Goal: Information Seeking & Learning: Compare options

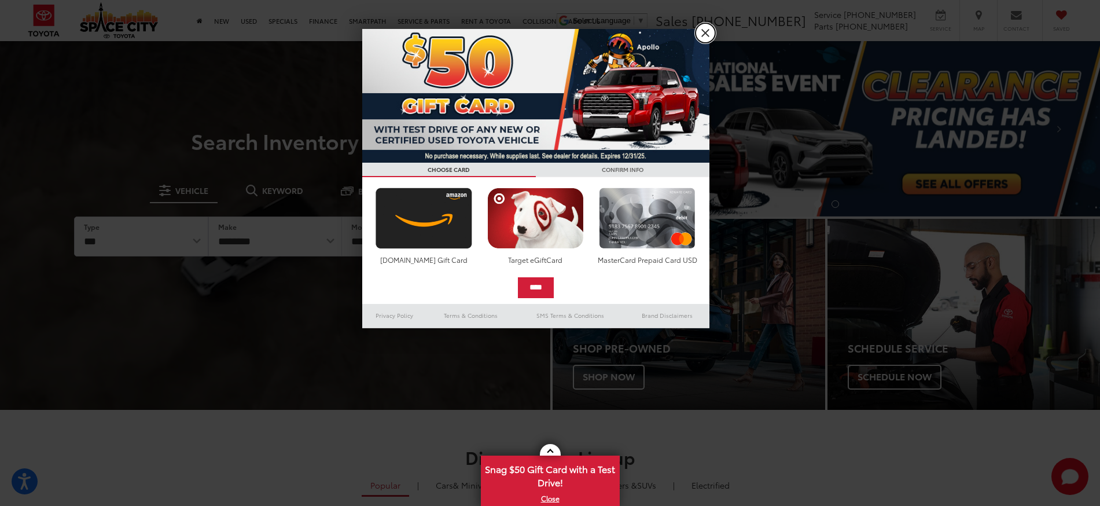
drag, startPoint x: 697, startPoint y: 29, endPoint x: 707, endPoint y: 33, distance: 10.6
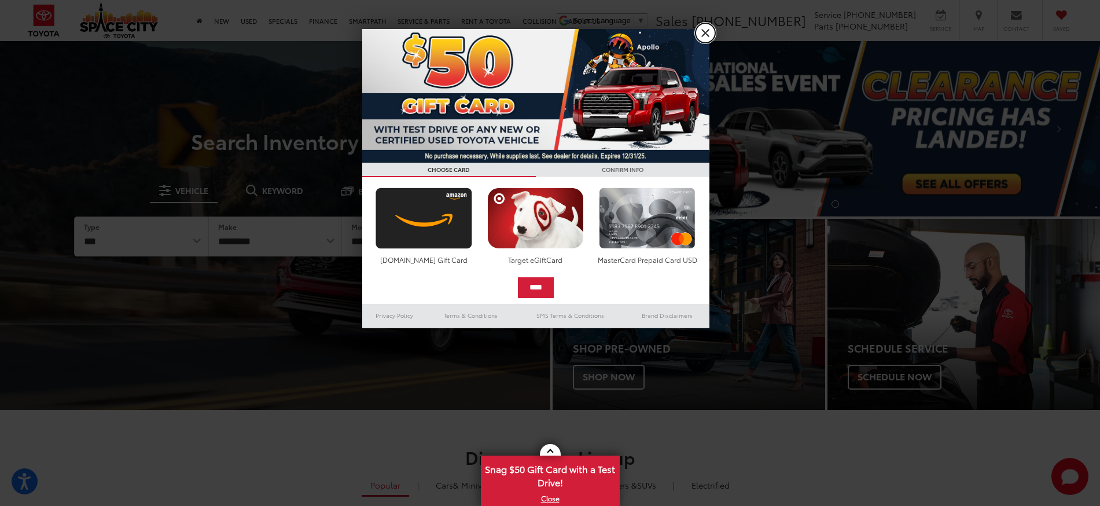
click at [697, 28] on link "X" at bounding box center [706, 33] width 20 height 20
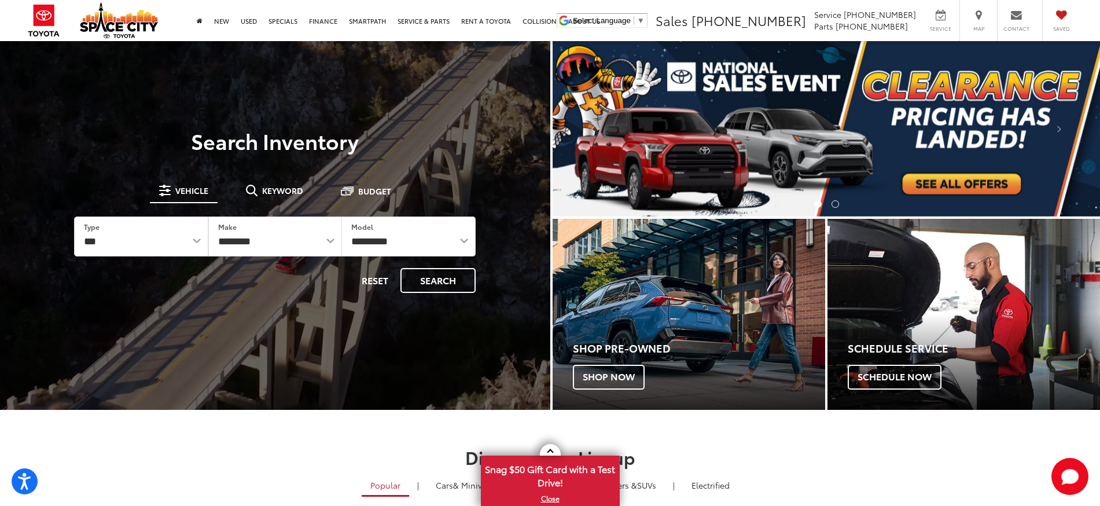
click at [707, 33] on ul "Select Language ​ ▼ Sales 281-319-8080 Service 281-319-8000 Parts 281-446-0236 …" at bounding box center [818, 20] width 529 height 41
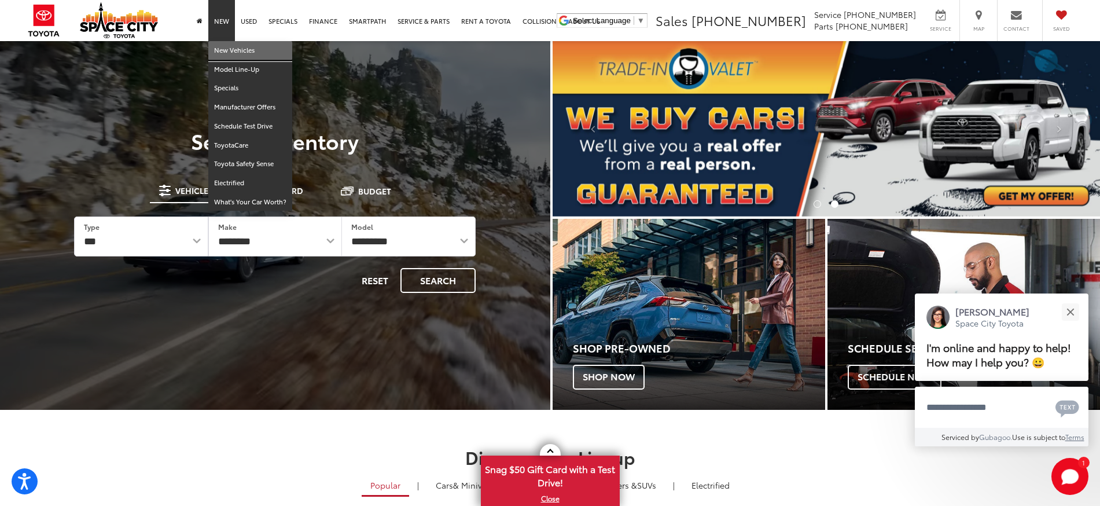
click at [225, 51] on link "New Vehicles" at bounding box center [250, 50] width 84 height 19
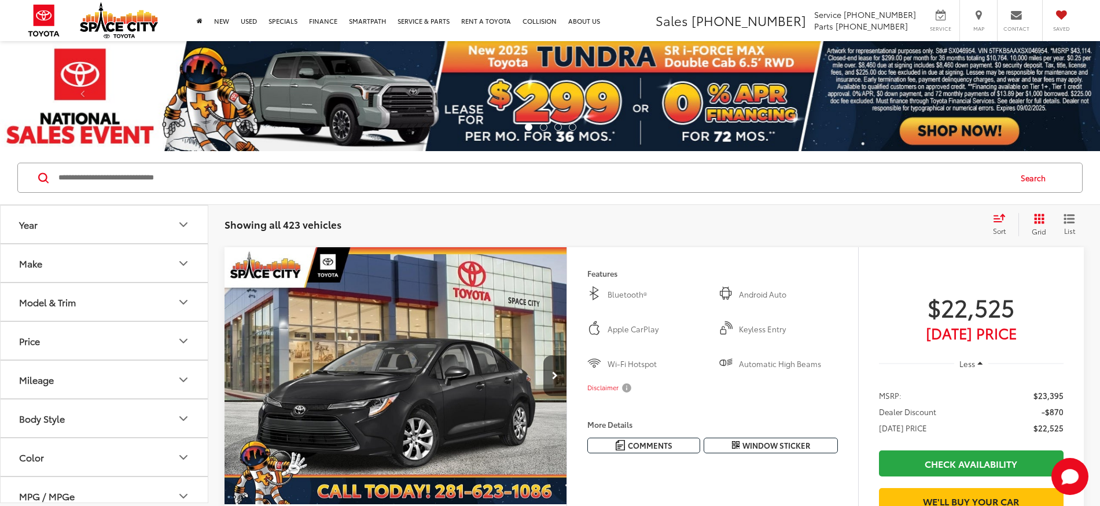
click at [71, 299] on div "Model & Trim" at bounding box center [47, 301] width 57 height 11
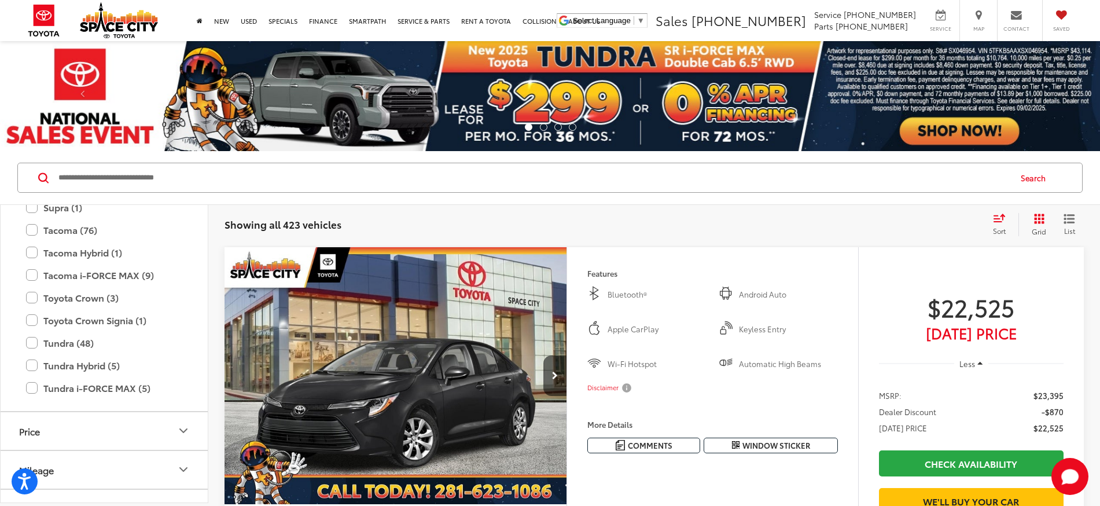
scroll to position [514, 0]
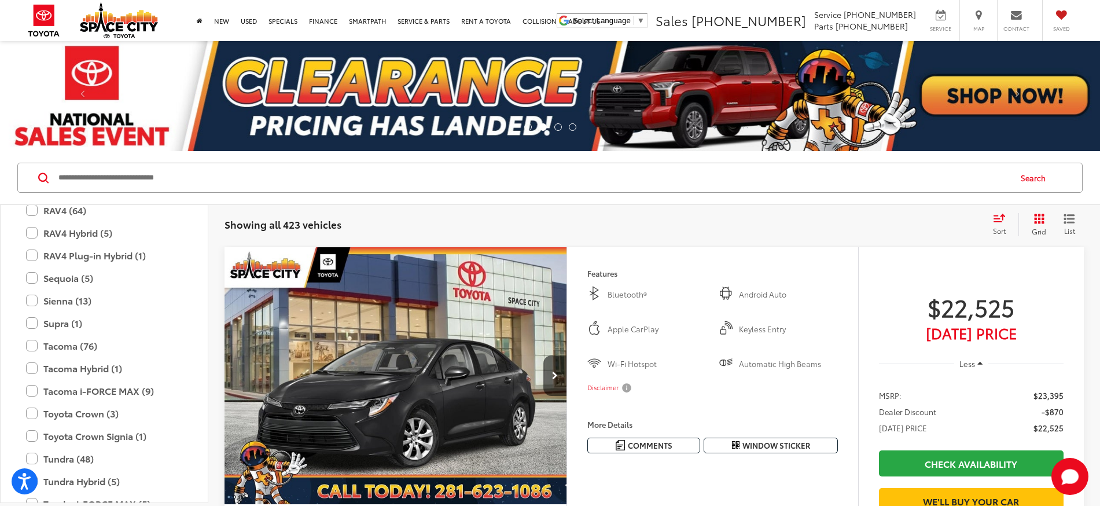
click at [30, 211] on label "RAV4 (64)" at bounding box center [104, 210] width 156 height 20
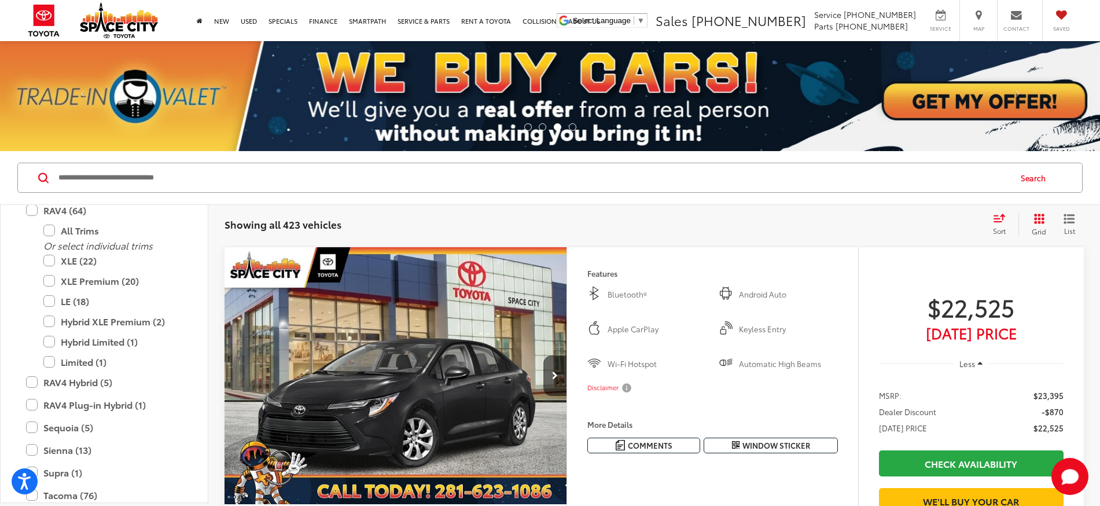
scroll to position [363, 0]
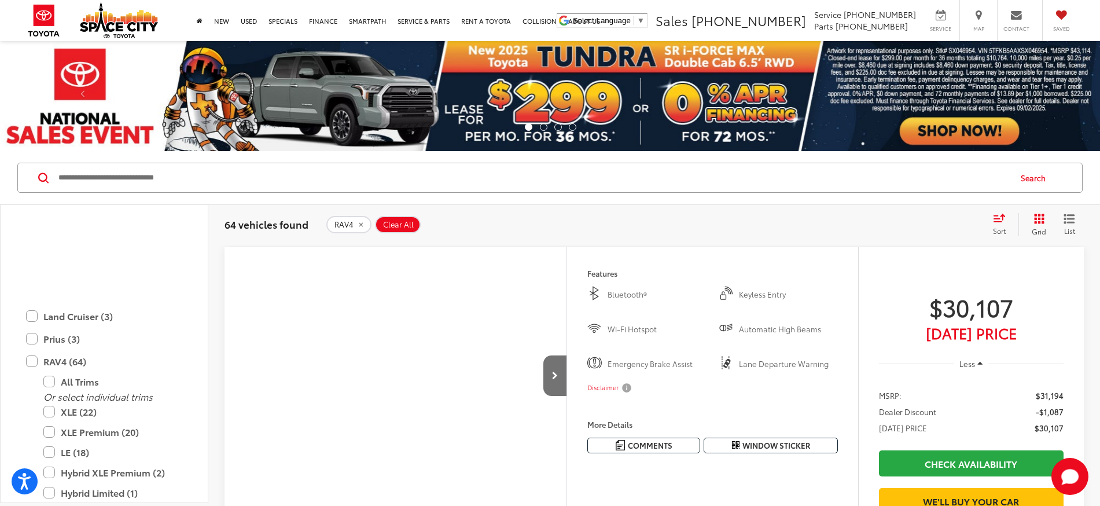
scroll to position [479, 0]
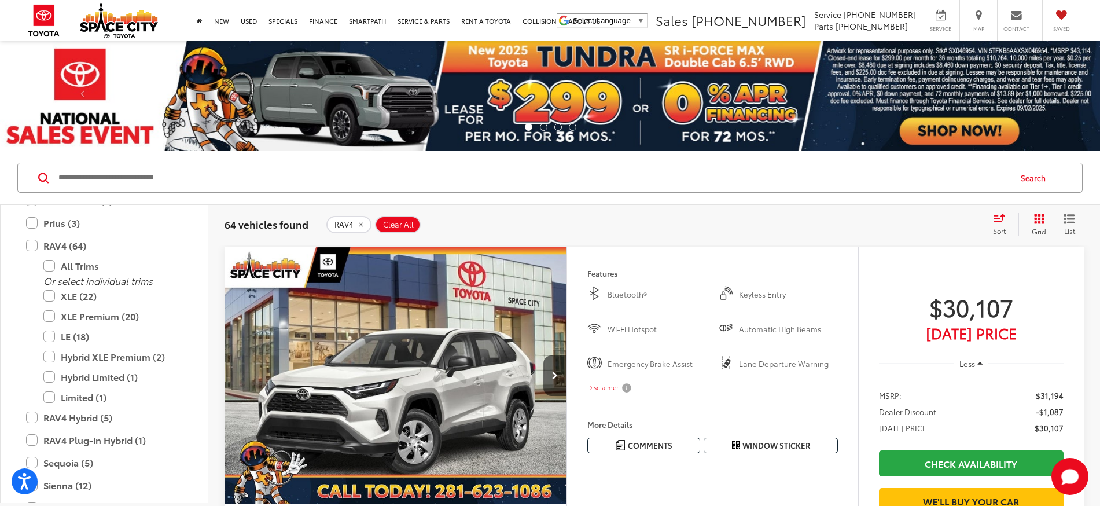
click at [46, 318] on label "XLE Premium (20)" at bounding box center [112, 316] width 139 height 20
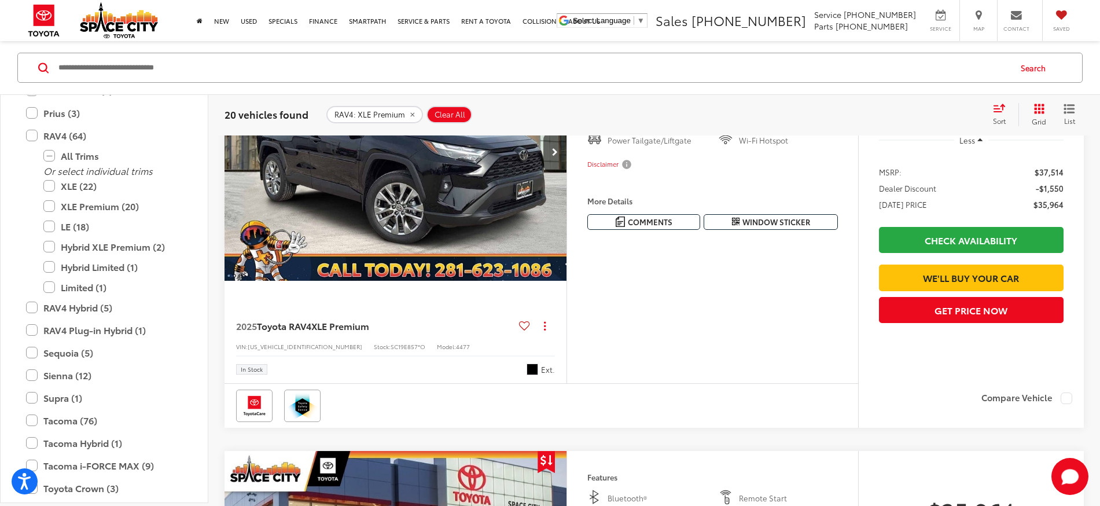
scroll to position [1447, 0]
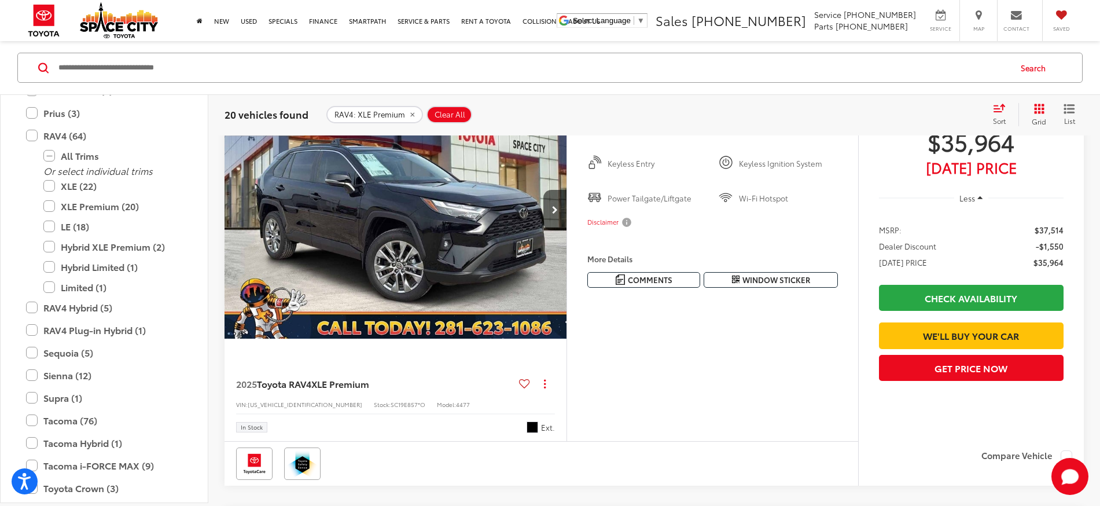
click at [554, 214] on icon "Next image" at bounding box center [555, 210] width 6 height 8
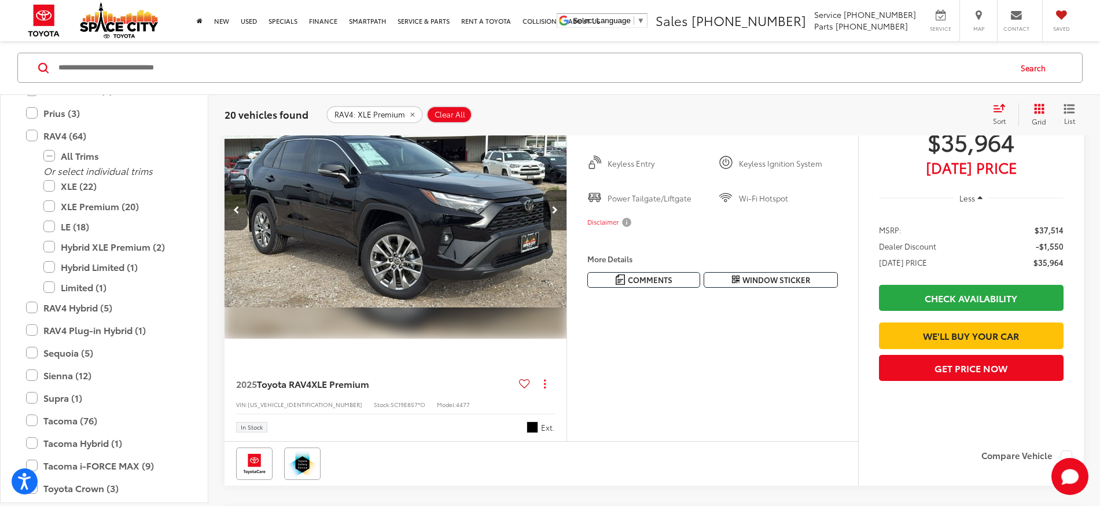
click at [554, 214] on icon "Next image" at bounding box center [555, 210] width 6 height 8
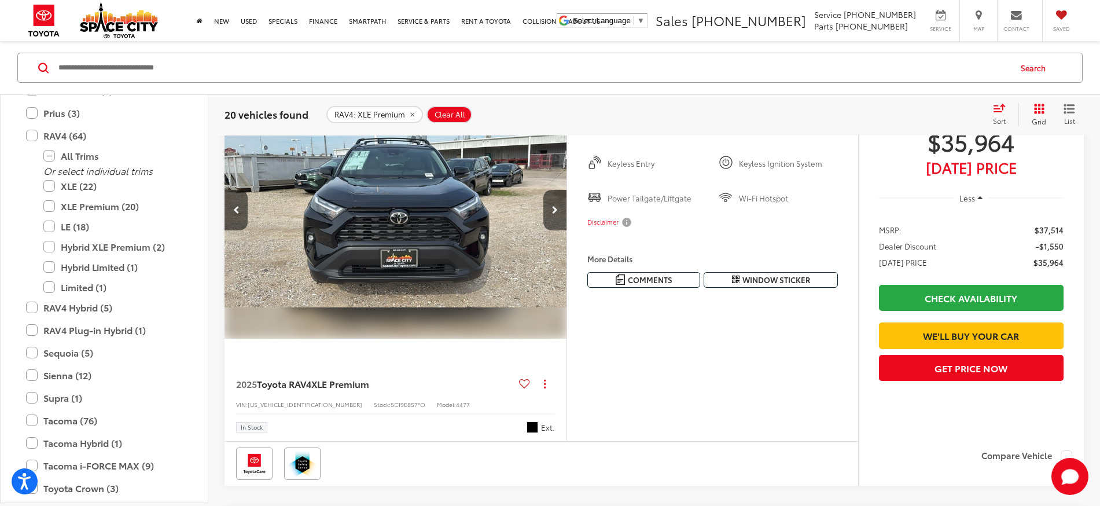
click at [554, 214] on icon "Next image" at bounding box center [555, 210] width 6 height 8
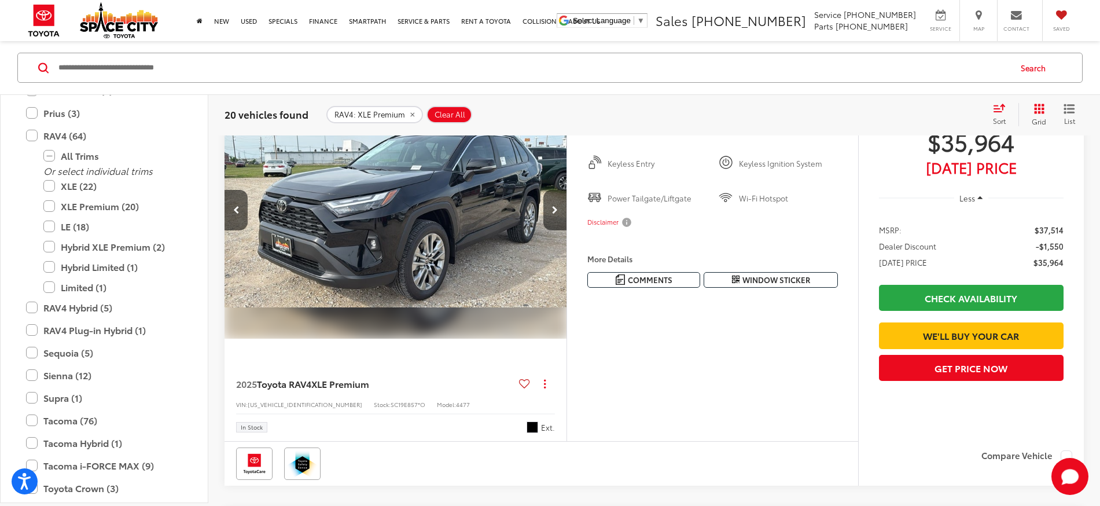
click at [554, 214] on icon "Next image" at bounding box center [555, 210] width 6 height 8
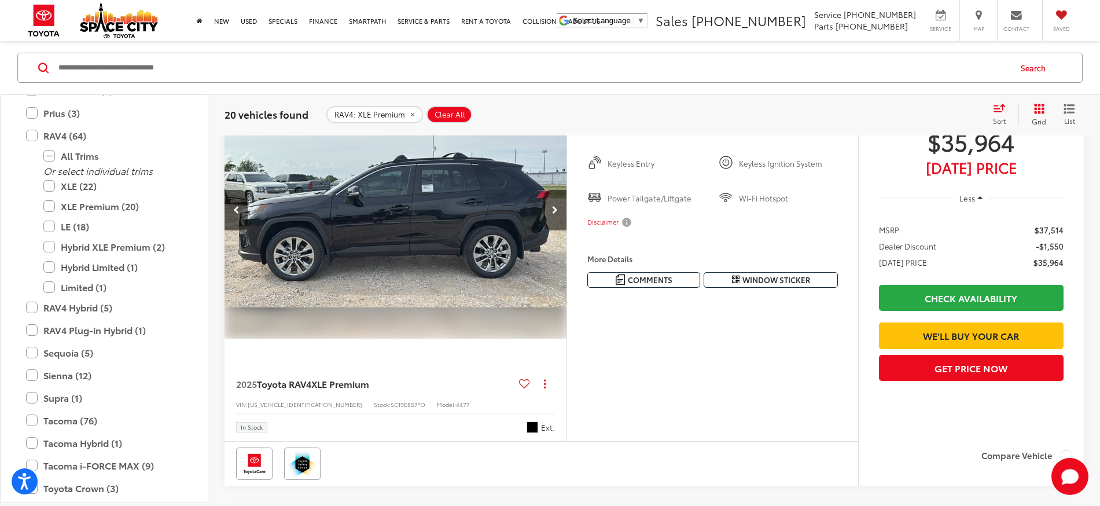
click at [554, 214] on icon "Next image" at bounding box center [555, 210] width 6 height 8
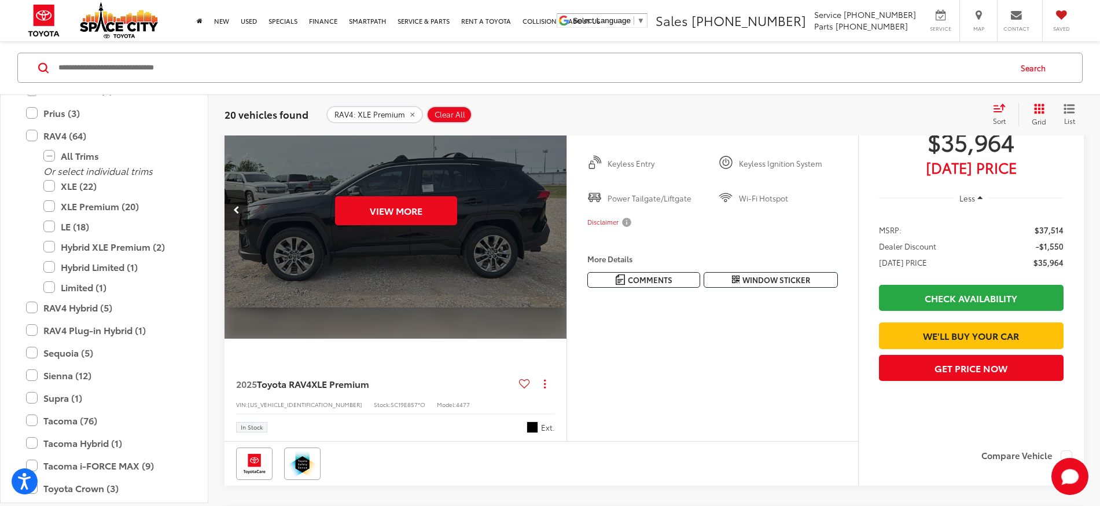
click at [554, 251] on div "View More" at bounding box center [396, 211] width 344 height 258
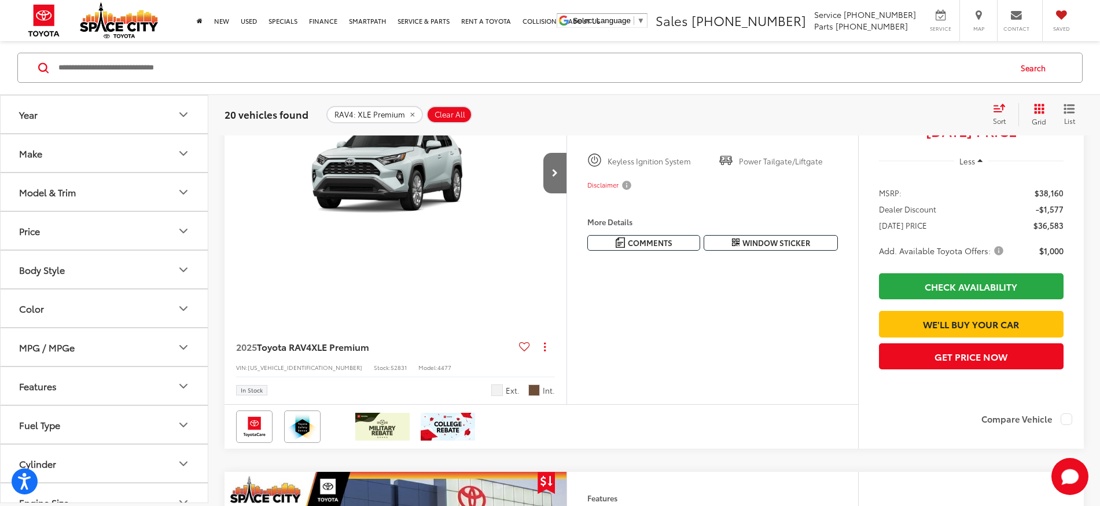
scroll to position [2301, 0]
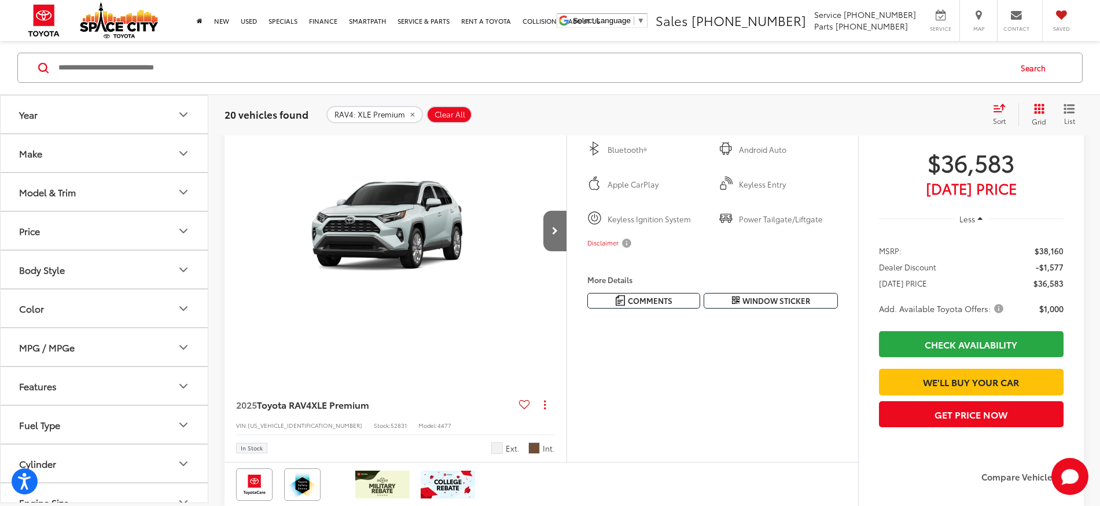
click at [553, 235] on icon "Next image" at bounding box center [555, 231] width 6 height 8
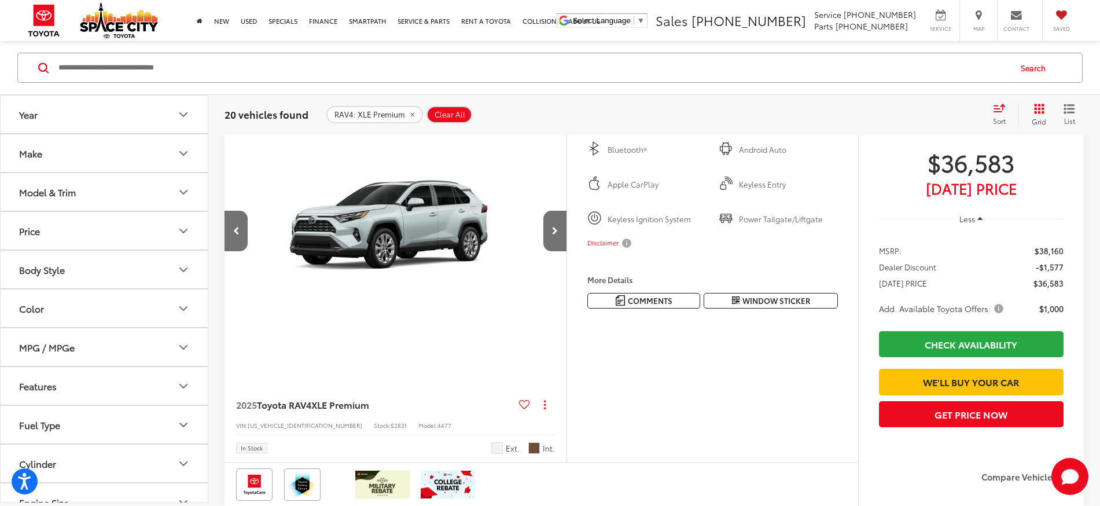
click at [553, 235] on icon "Next image" at bounding box center [555, 231] width 6 height 8
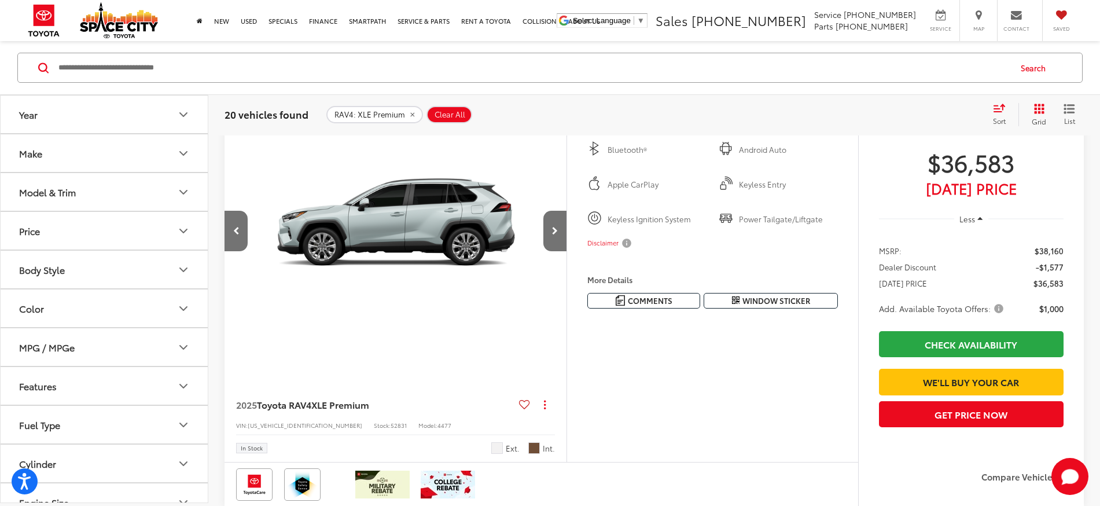
click at [553, 235] on icon "Next image" at bounding box center [555, 231] width 6 height 8
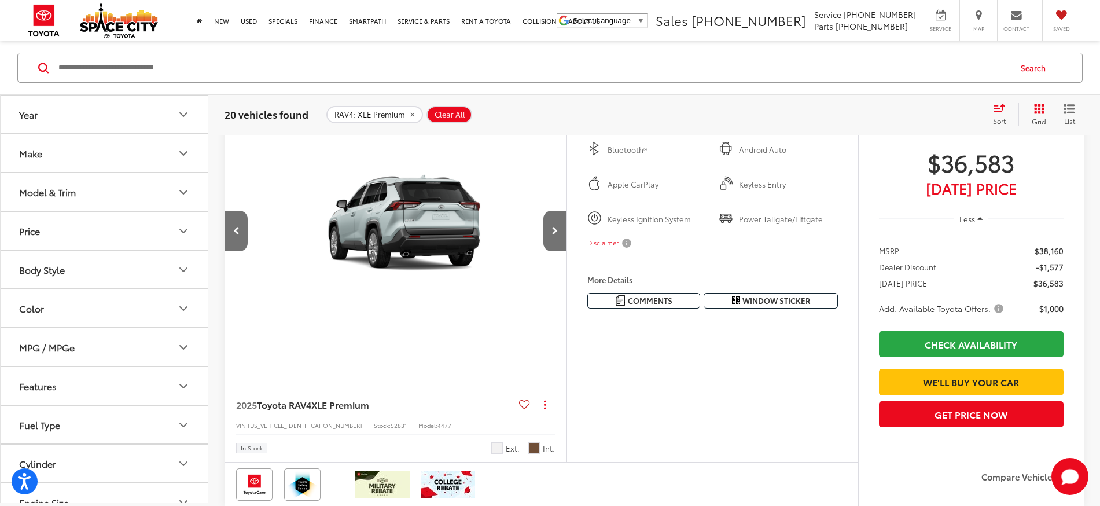
click at [553, 235] on icon "Next image" at bounding box center [555, 231] width 6 height 8
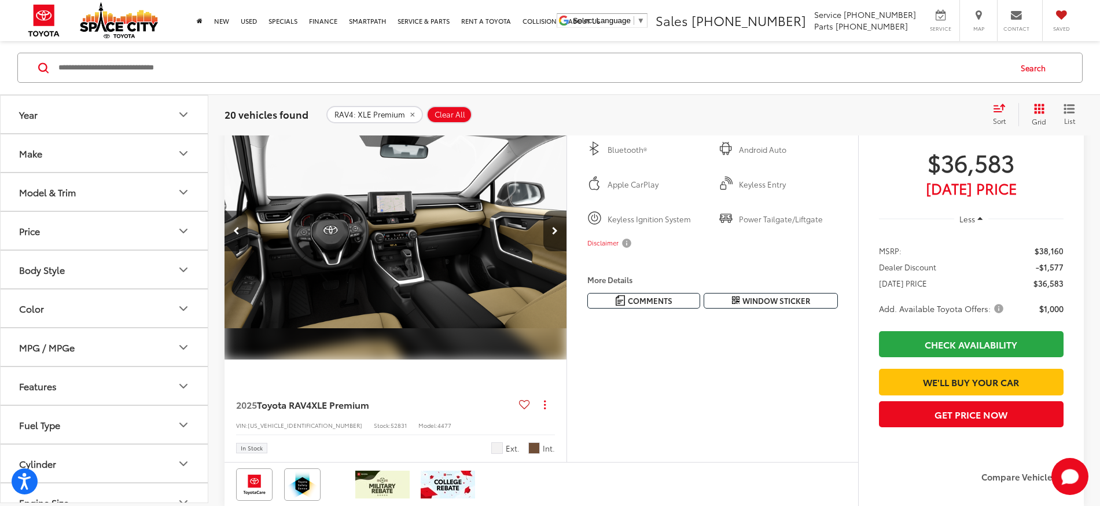
click at [553, 235] on icon "Next image" at bounding box center [555, 231] width 6 height 8
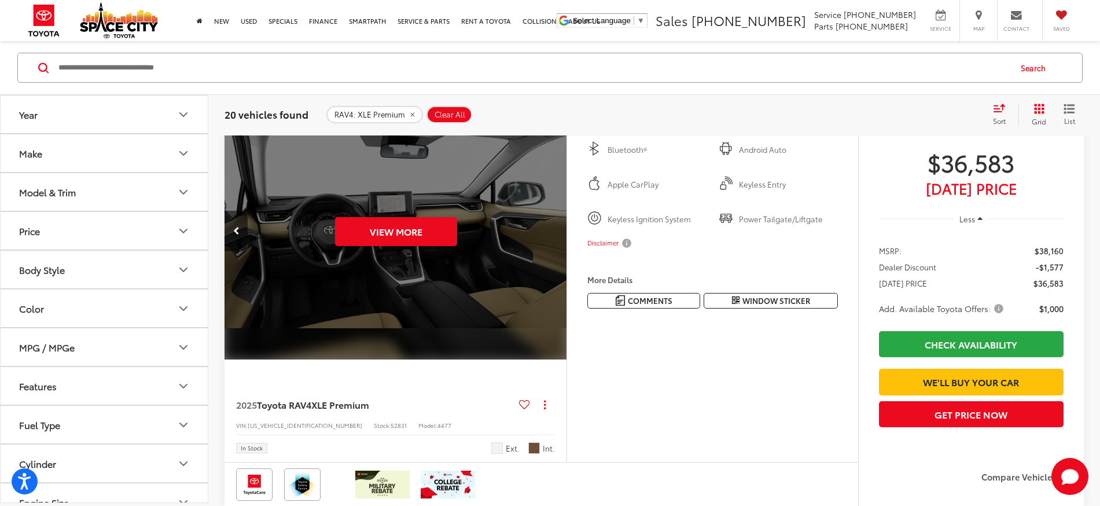
click at [230, 251] on button "Previous image" at bounding box center [236, 231] width 23 height 41
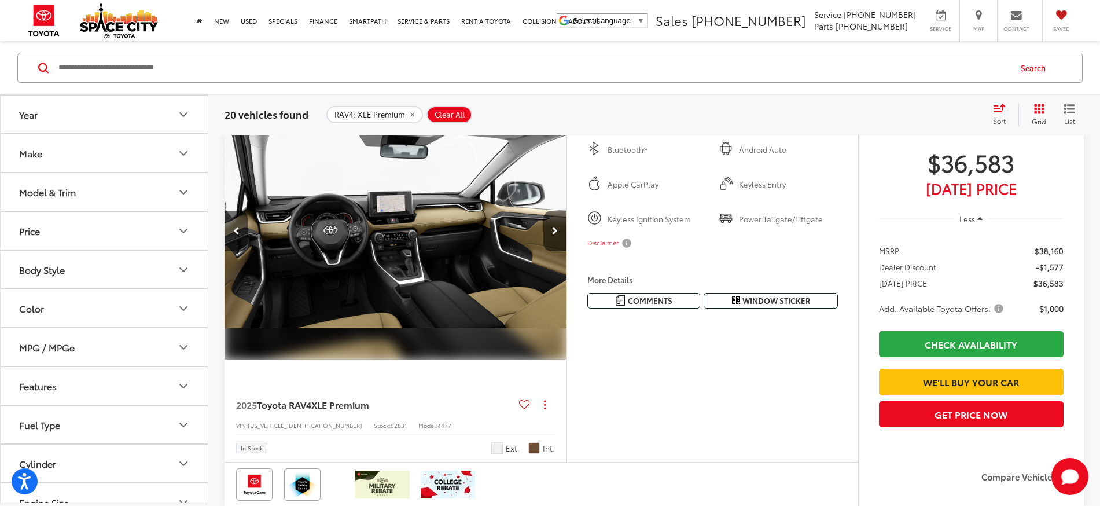
click at [230, 251] on button "Previous image" at bounding box center [236, 231] width 23 height 41
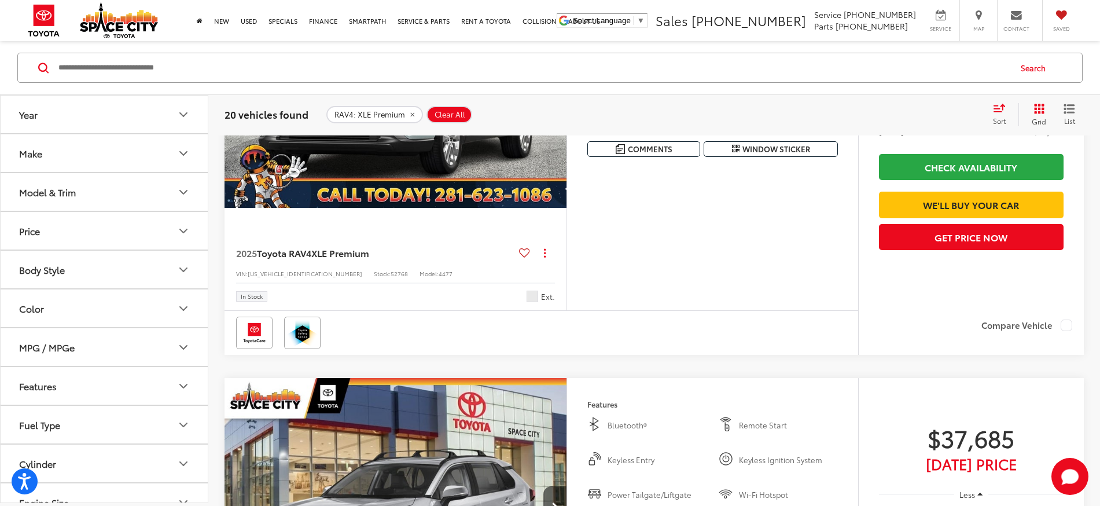
scroll to position [2938, 0]
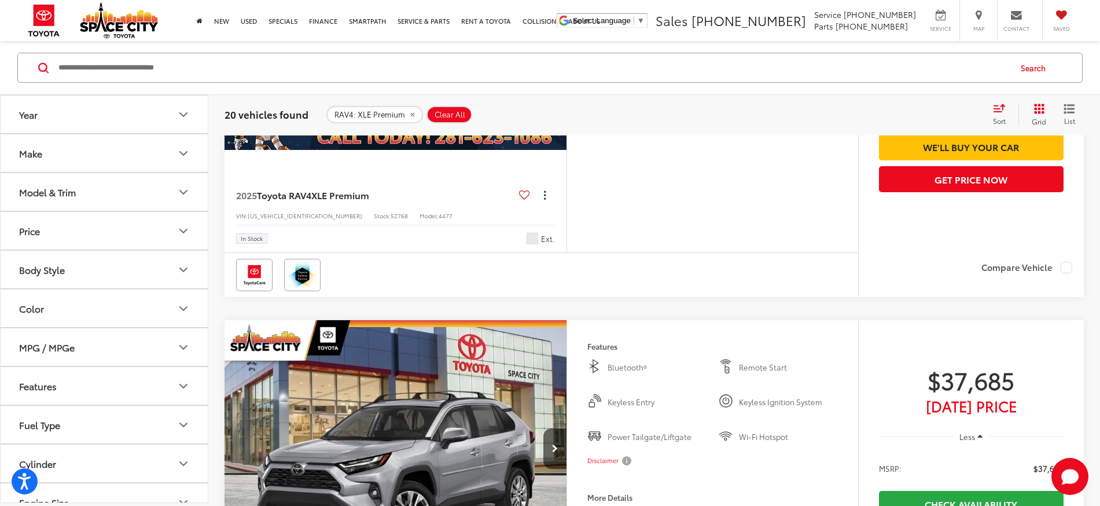
click at [544, 196] on icon "dropdown dots" at bounding box center [545, 195] width 2 height 2
click at [582, 252] on div "Features Bluetooth® Remote Start Keyless Entry Keyless Ignition System Power Ta…" at bounding box center [713, 72] width 292 height 359
click at [547, 205] on button "Actions" at bounding box center [545, 195] width 20 height 20
click at [515, 300] on span "View Details" at bounding box center [521, 295] width 49 height 12
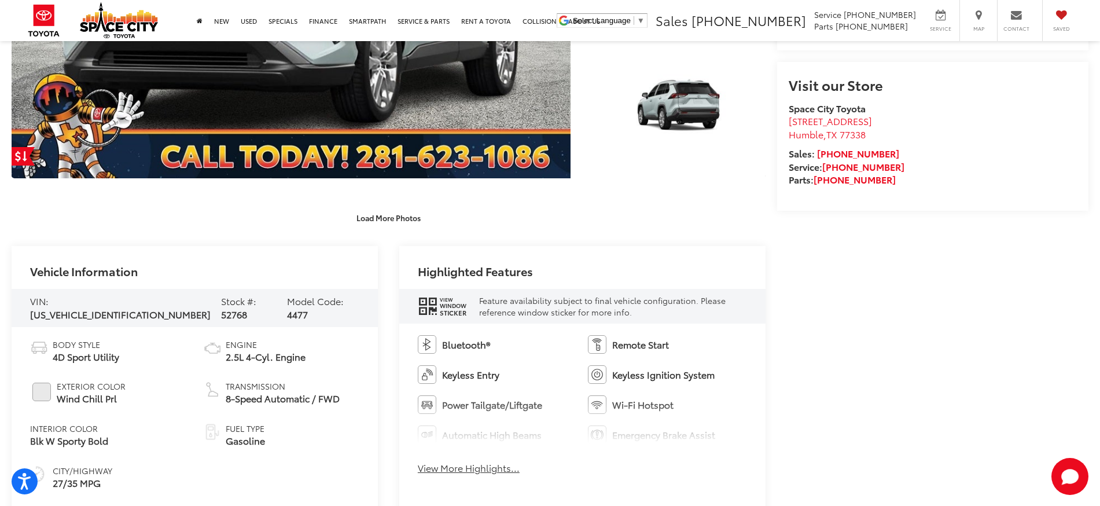
scroll to position [521, 0]
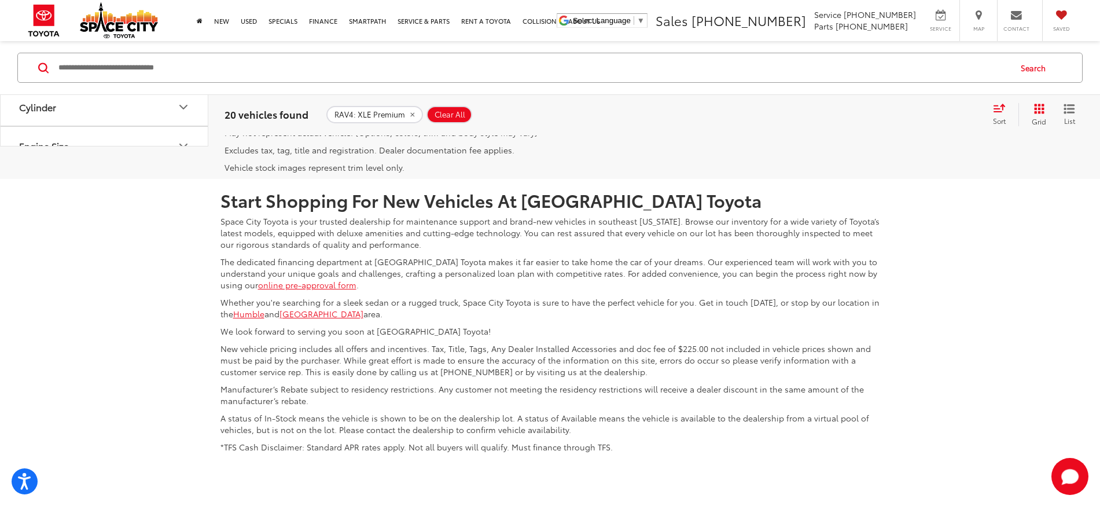
scroll to position [5217, 0]
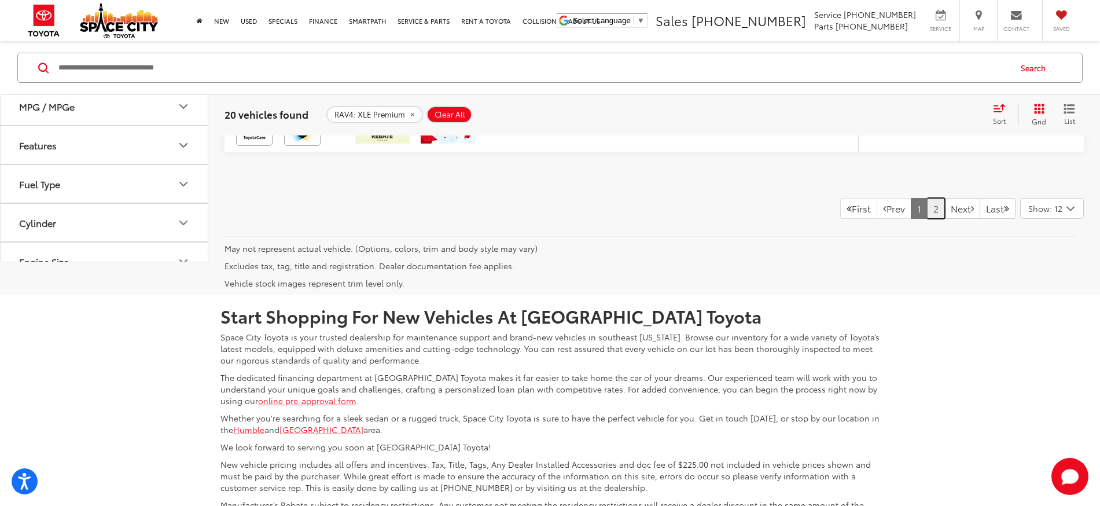
click at [927, 219] on link "2" at bounding box center [936, 208] width 18 height 21
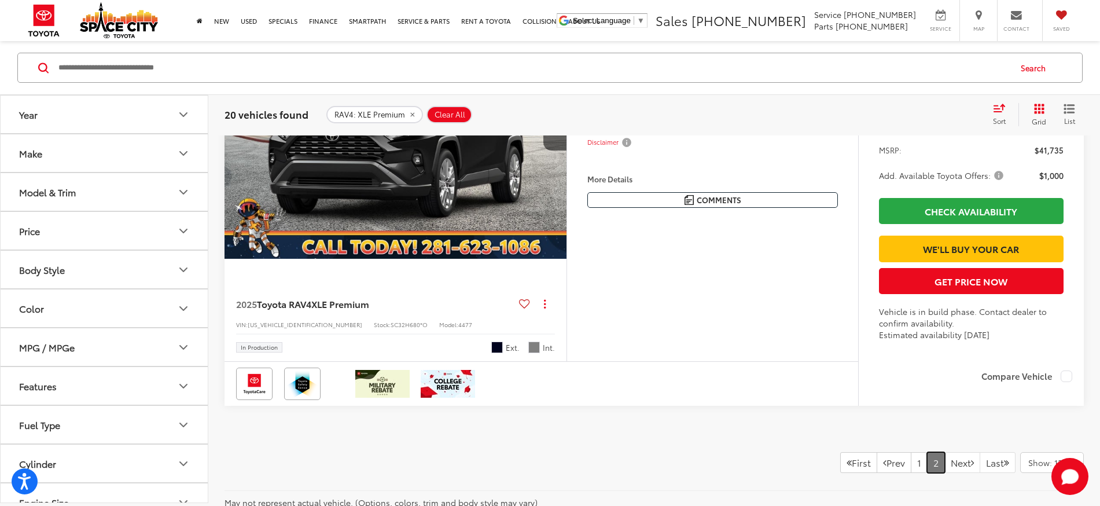
scroll to position [3525, 0]
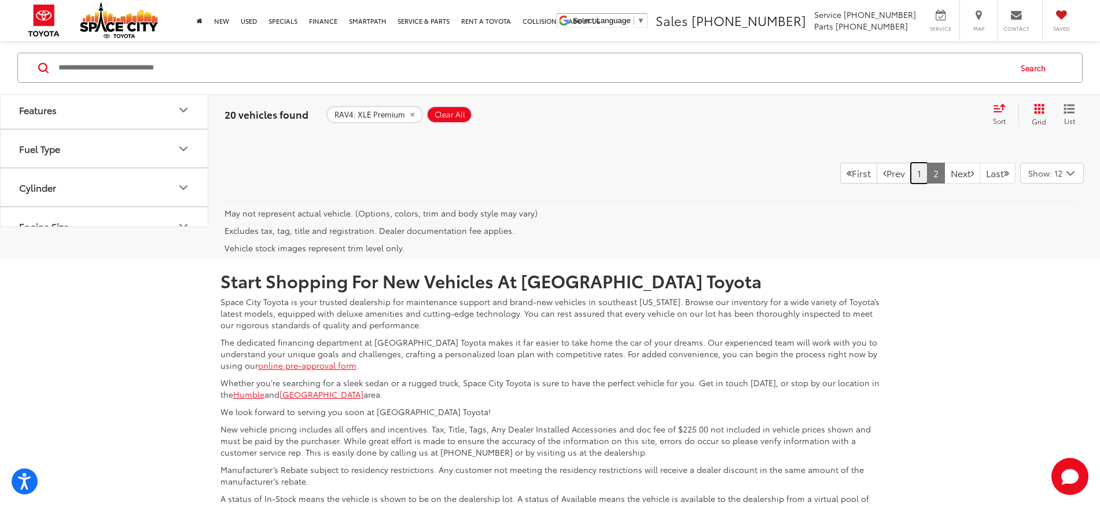
click at [911, 183] on link "1" at bounding box center [919, 173] width 17 height 21
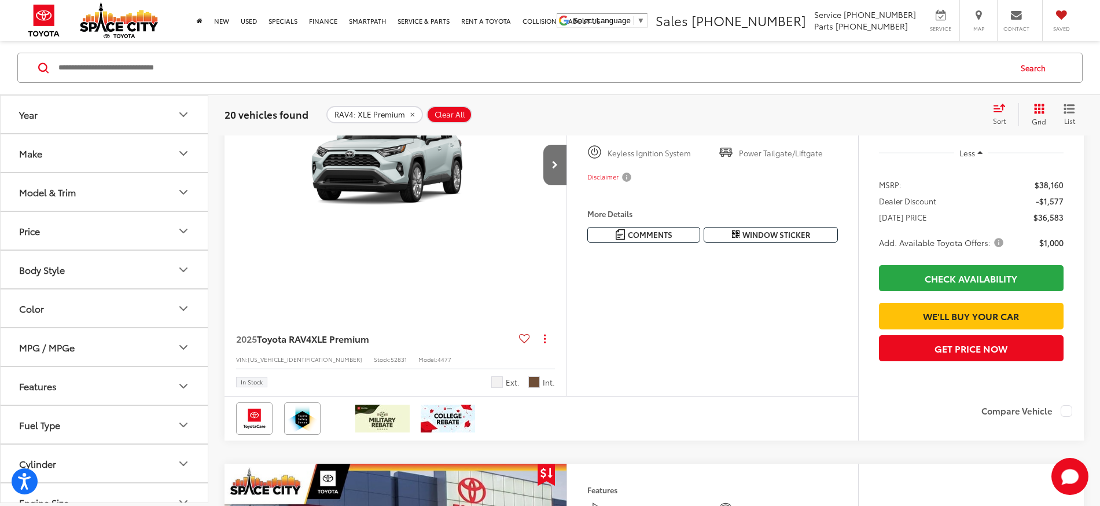
scroll to position [2309, 0]
